Goal: Information Seeking & Learning: Find specific page/section

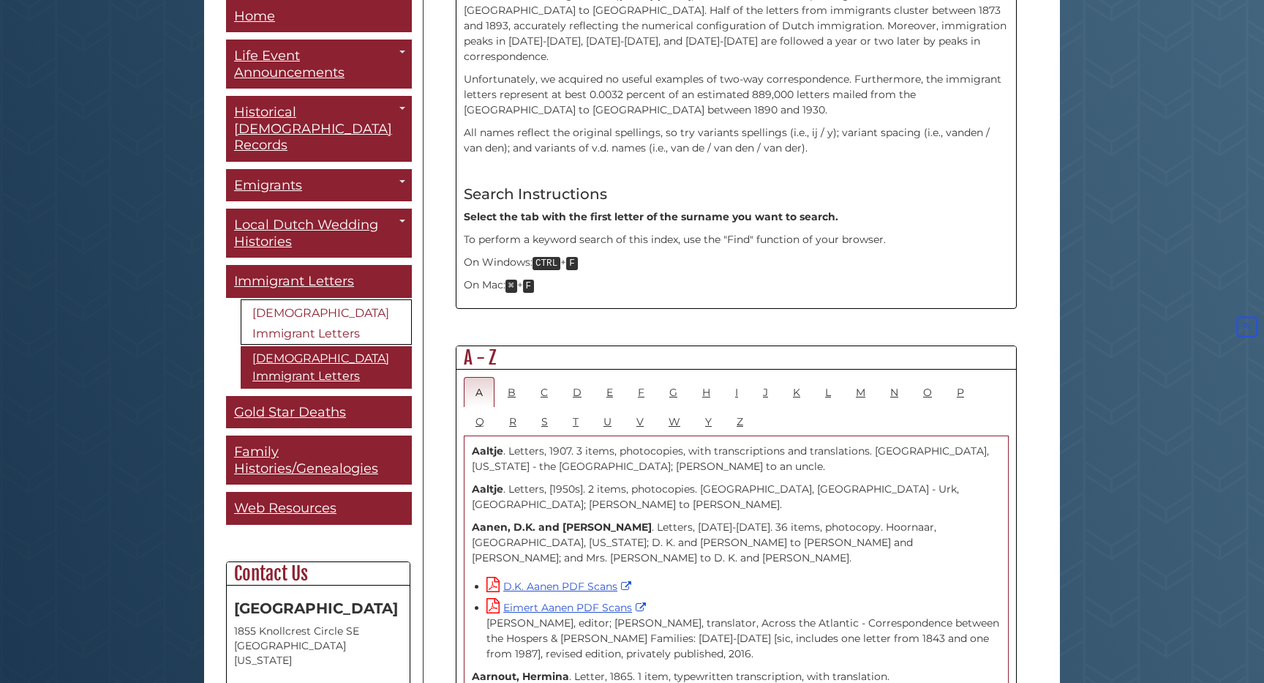
scroll to position [551, 0]
click at [787, 375] on link "K" at bounding box center [797, 390] width 31 height 30
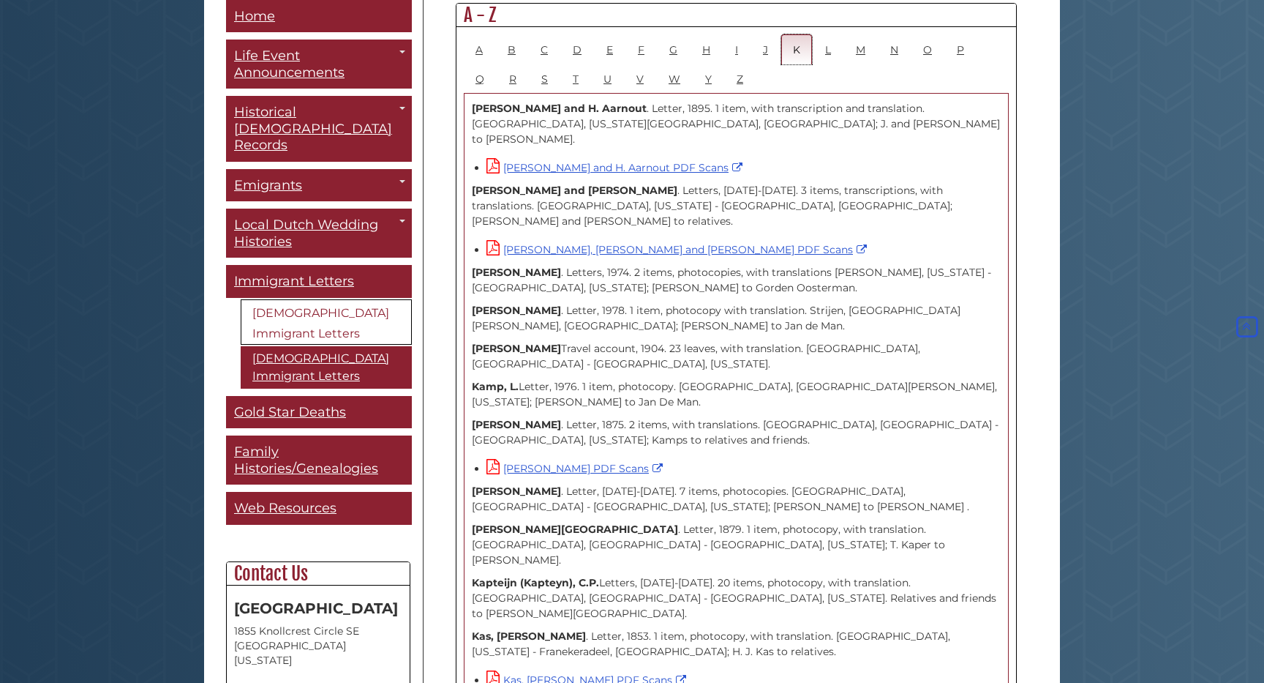
scroll to position [0, 0]
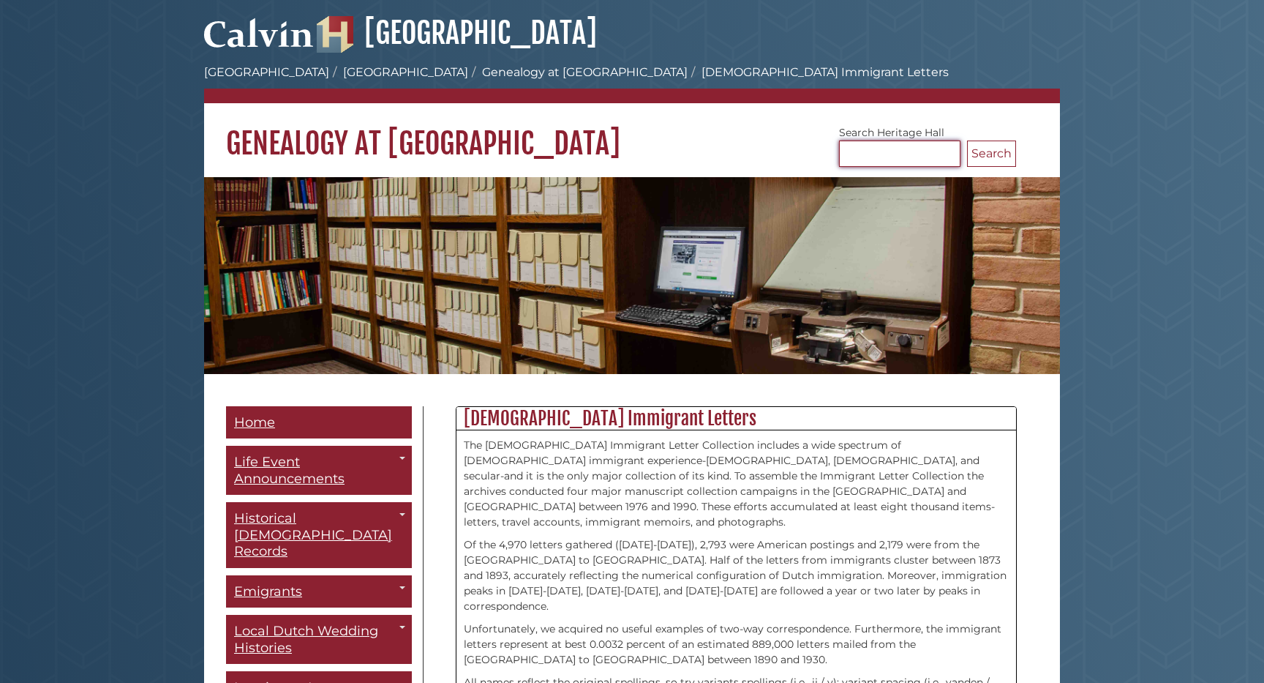
click at [874, 154] on input "Search [GEOGRAPHIC_DATA]" at bounding box center [899, 153] width 121 height 26
type input "**********"
click at [967, 140] on button "Search" at bounding box center [991, 153] width 49 height 26
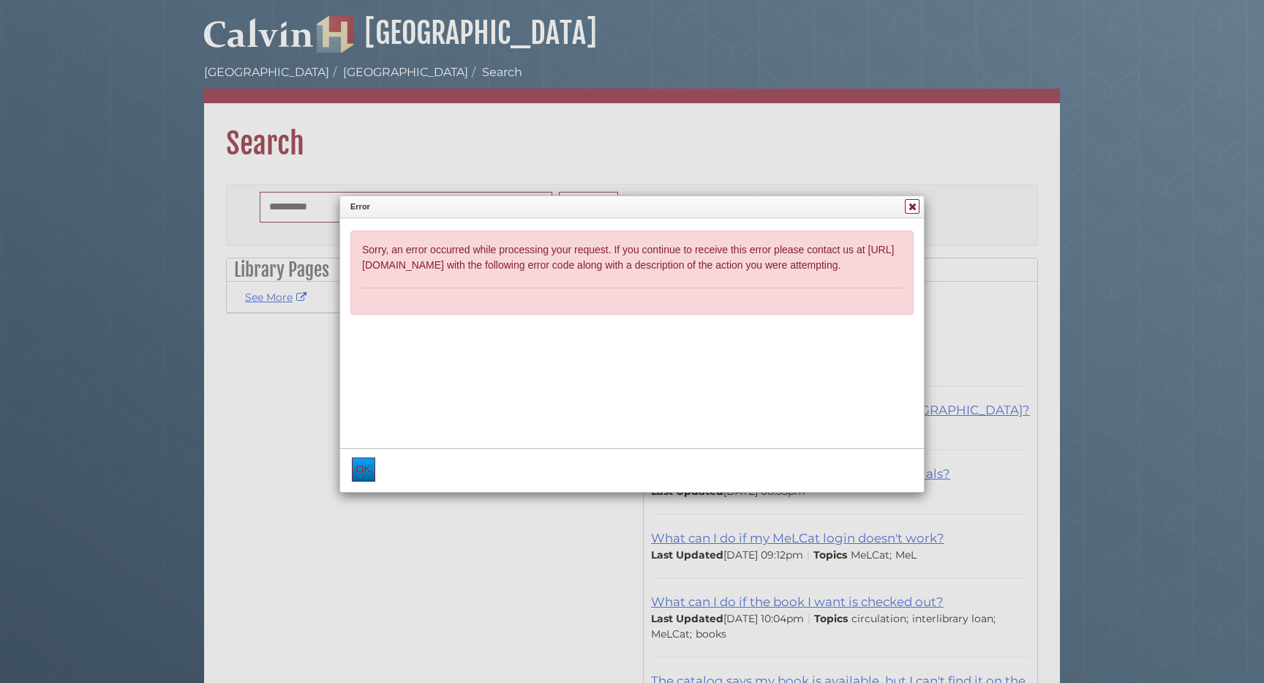
click at [254, 72] on div at bounding box center [632, 341] width 1264 height 683
click at [910, 210] on icon at bounding box center [913, 206] width 13 height 10
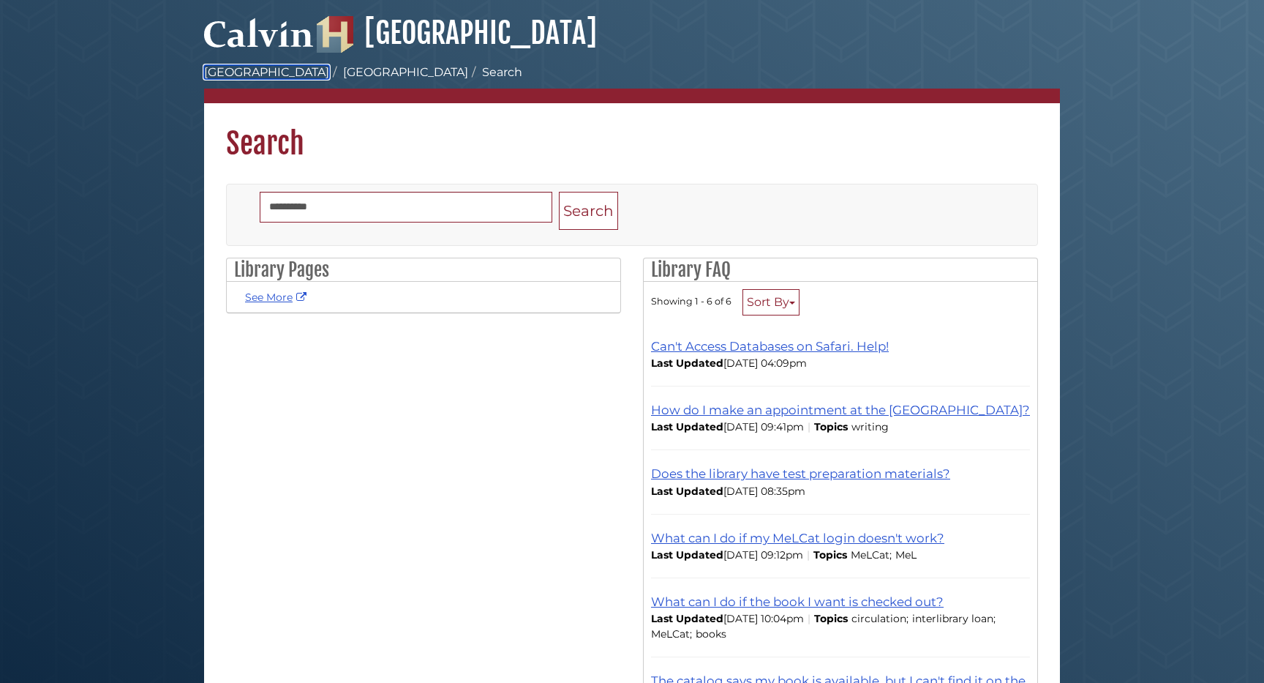
click at [259, 71] on link "[GEOGRAPHIC_DATA]" at bounding box center [266, 72] width 125 height 14
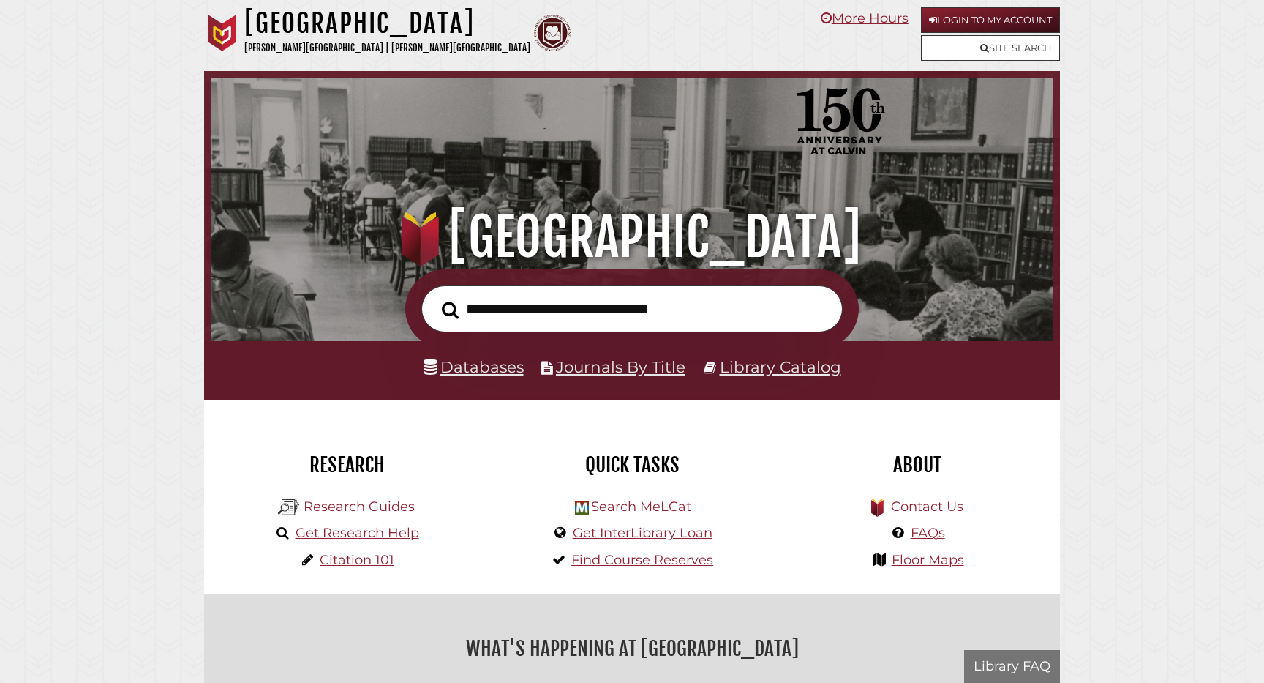
scroll to position [278, 834]
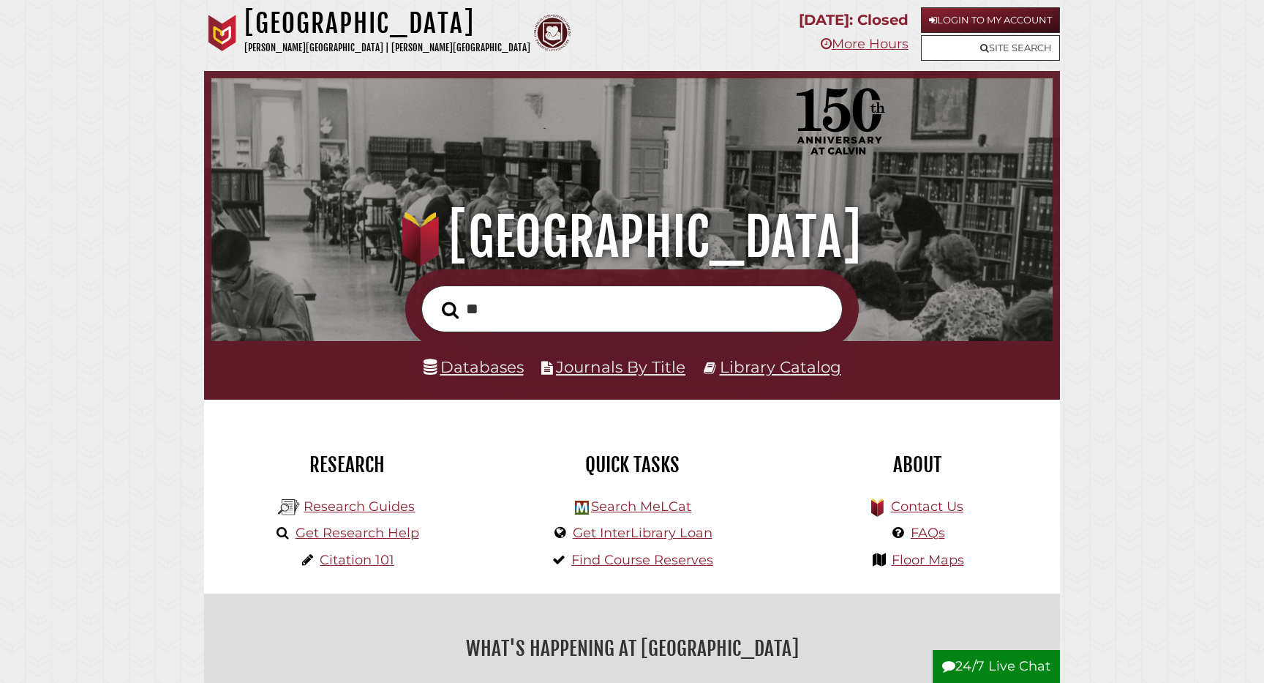
type input "*"
click at [490, 365] on link "Databases" at bounding box center [474, 366] width 100 height 19
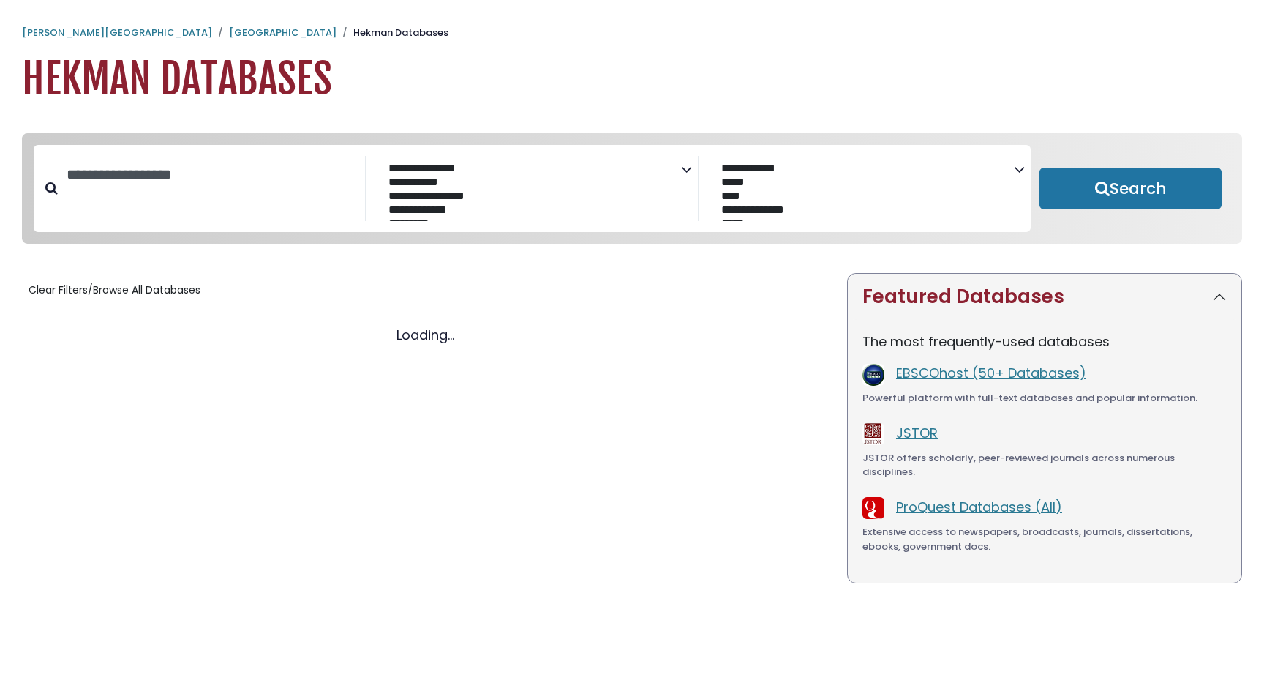
select select "Database Subject Filter"
select select "Database Vendors Filter"
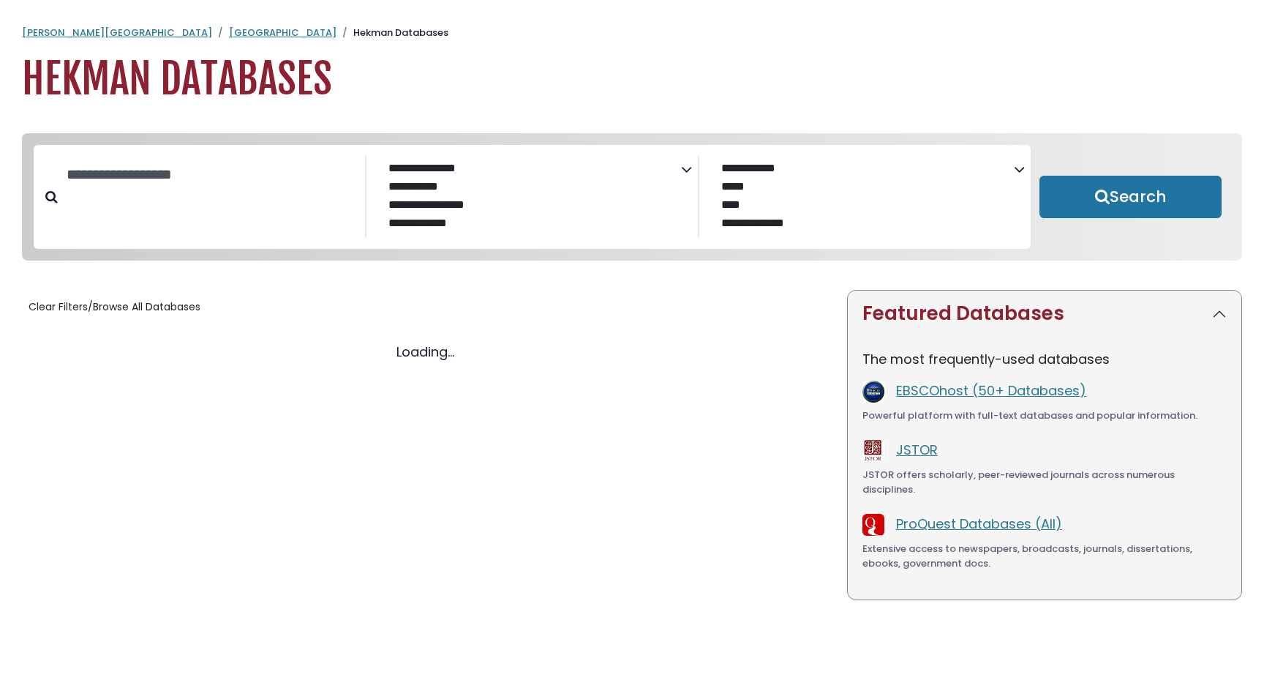
select select "Database Subject Filter"
select select "Database Vendors Filter"
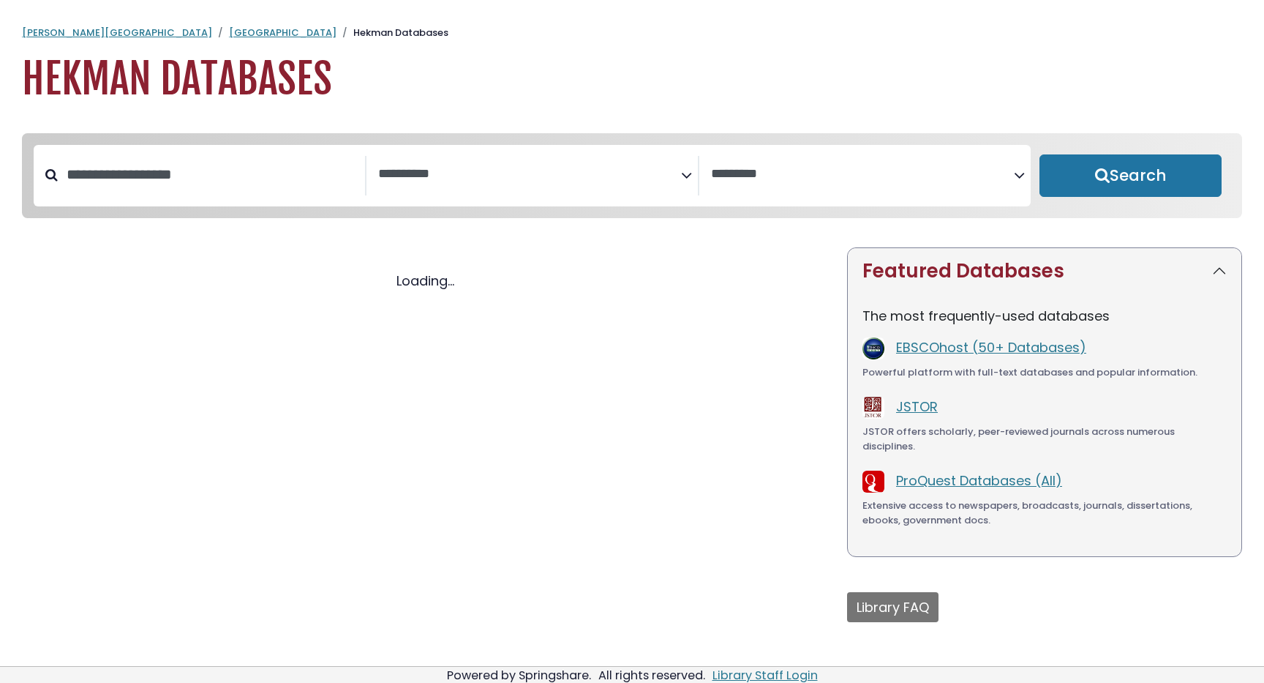
select select "Database Subject Filter"
select select "Database Vendors Filter"
